Goal: Transaction & Acquisition: Purchase product/service

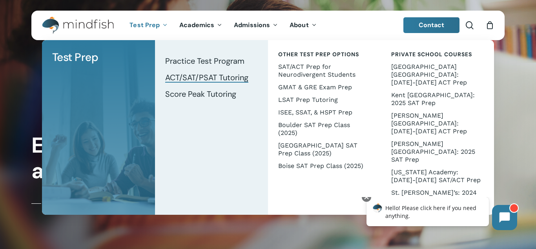
click at [217, 77] on span "ACT/SAT/PSAT Tutoring" at bounding box center [206, 77] width 83 height 10
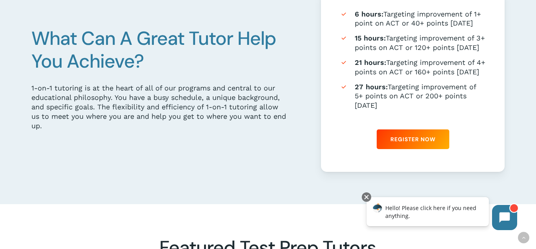
scroll to position [464, 0]
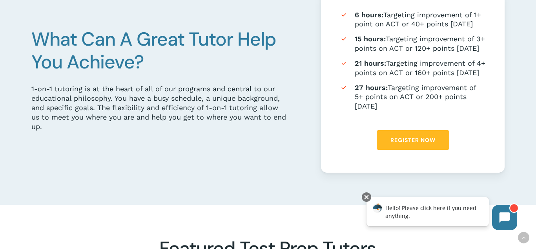
click at [427, 144] on span "Register Now" at bounding box center [413, 140] width 45 height 8
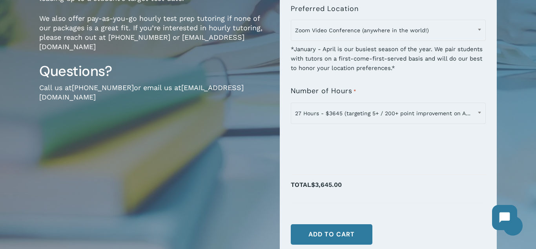
scroll to position [221, 0]
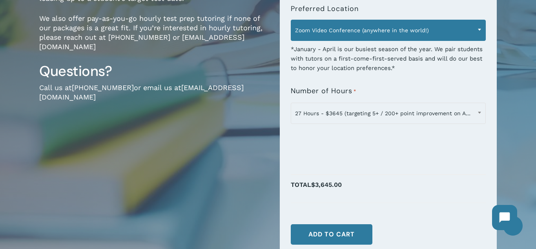
click at [382, 26] on span "Zoom Video Conference (anywhere in the world!)" at bounding box center [388, 30] width 195 height 16
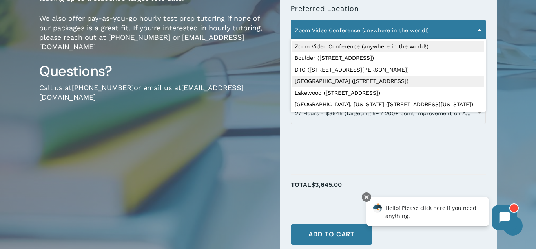
select select "**********"
